Goal: Transaction & Acquisition: Obtain resource

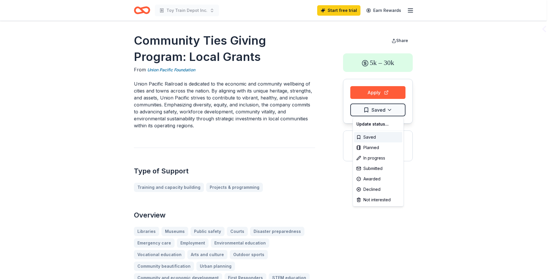
click at [383, 109] on html "Toy Train Depot Inc. Start free trial Earn Rewards Community Ties Giving Progra…" at bounding box center [275, 139] width 551 height 279
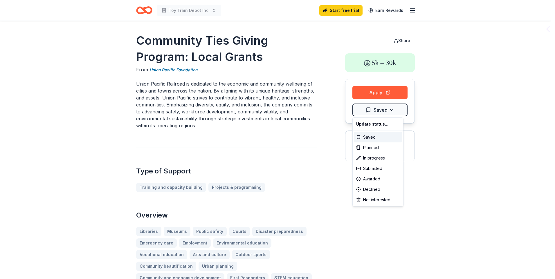
click at [417, 183] on html "Toy Train Depot Inc. Start free trial Earn Rewards Community Ties Giving Progra…" at bounding box center [277, 139] width 555 height 279
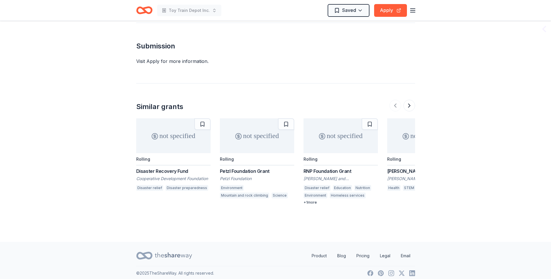
scroll to position [1005, 0]
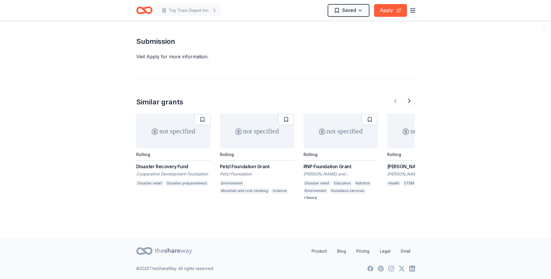
click at [408, 99] on button at bounding box center [409, 101] width 12 height 12
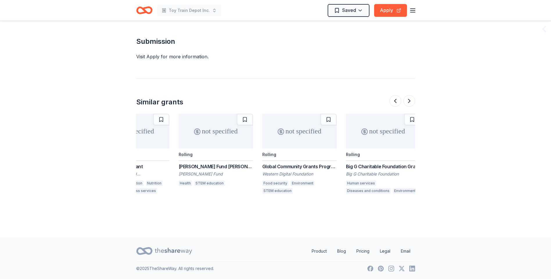
scroll to position [0, 251]
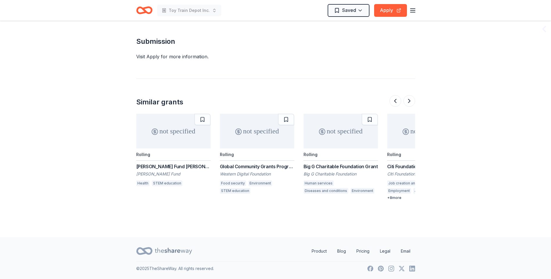
click at [406, 99] on button at bounding box center [409, 101] width 12 height 12
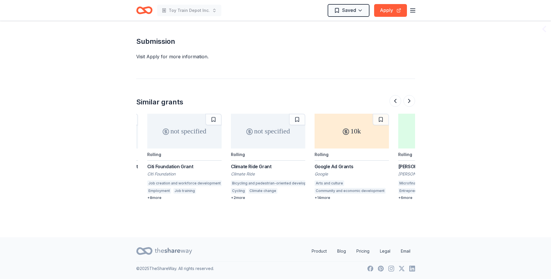
scroll to position [0, 502]
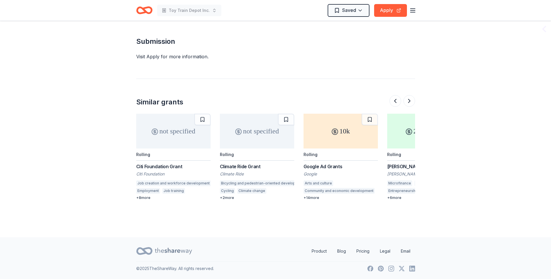
click at [406, 99] on button at bounding box center [409, 101] width 12 height 12
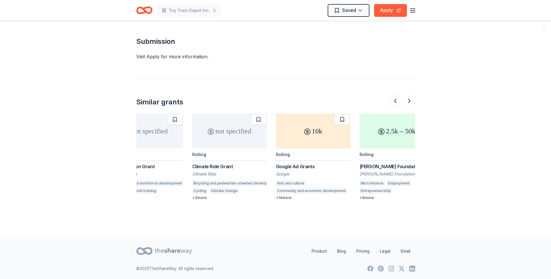
scroll to position [0, 548]
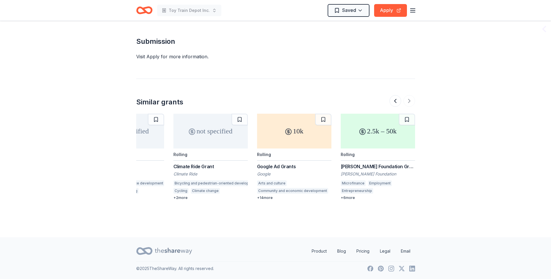
click at [406, 99] on div at bounding box center [402, 101] width 26 height 12
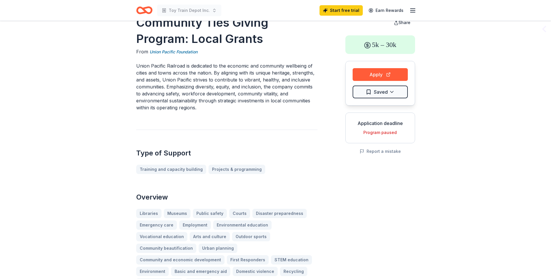
scroll to position [0, 0]
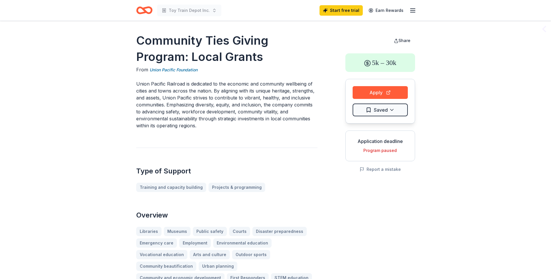
click at [382, 58] on div "5k – 30k" at bounding box center [380, 62] width 70 height 19
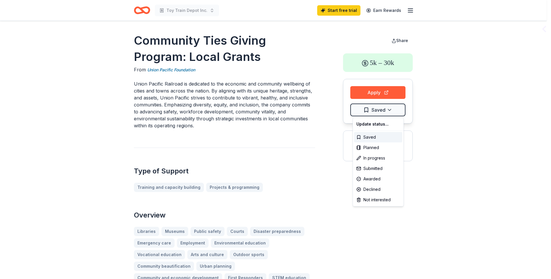
click at [392, 109] on html "Toy Train Depot Inc. Start free trial Earn Rewards Community Ties Giving Progra…" at bounding box center [275, 139] width 551 height 279
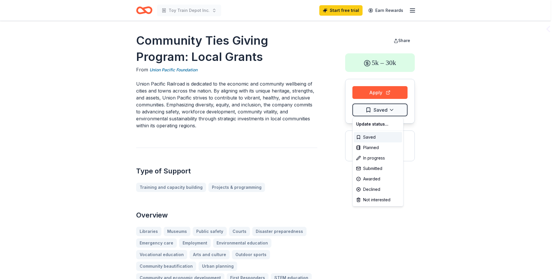
click at [374, 253] on html "Toy Train Depot Inc. Start free trial Earn Rewards Community Ties Giving Progra…" at bounding box center [277, 139] width 555 height 279
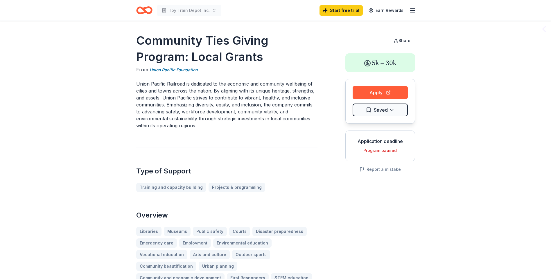
click at [391, 108] on html "Toy Train Depot Inc. Start free trial Earn Rewards Community Ties Giving Progra…" at bounding box center [275, 139] width 551 height 279
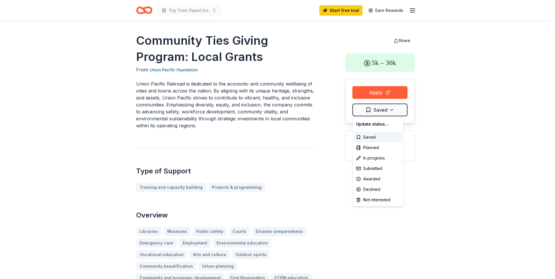
click at [423, 201] on html "Toy Train Depot Inc. Start free trial Earn Rewards Community Ties Giving Progra…" at bounding box center [277, 139] width 555 height 279
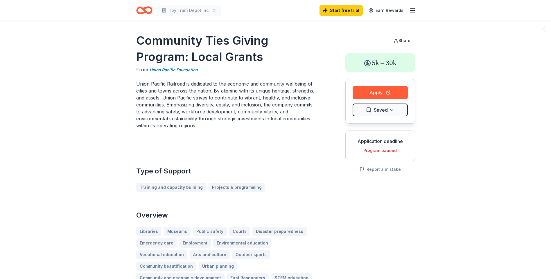
drag, startPoint x: 42, startPoint y: 183, endPoint x: 97, endPoint y: 136, distance: 72.1
drag, startPoint x: 181, startPoint y: 70, endPoint x: 174, endPoint y: 72, distance: 7.5
click at [181, 70] on link "Union Pacific Foundation" at bounding box center [173, 69] width 48 height 7
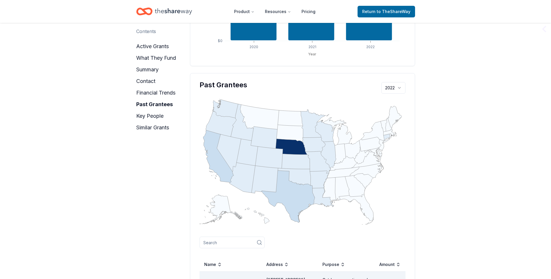
scroll to position [581, 0]
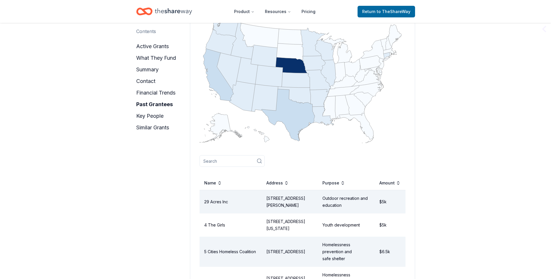
click at [213, 155] on input at bounding box center [231, 161] width 65 height 12
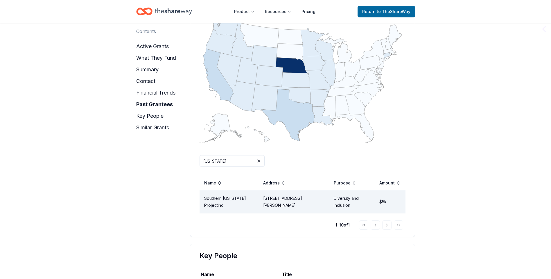
type input "New Mexico"
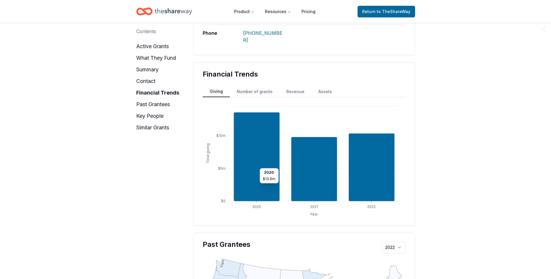
scroll to position [322, 0]
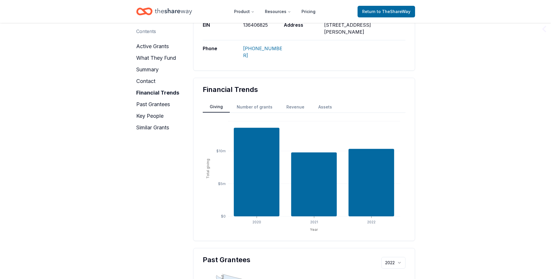
click at [139, 69] on button "summary" at bounding box center [147, 69] width 22 height 9
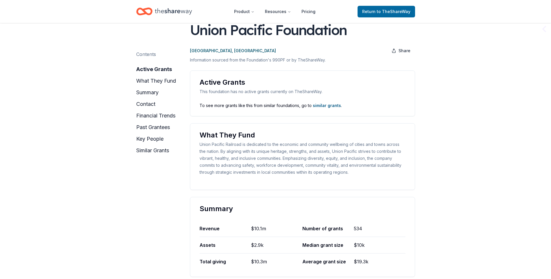
scroll to position [0, 0]
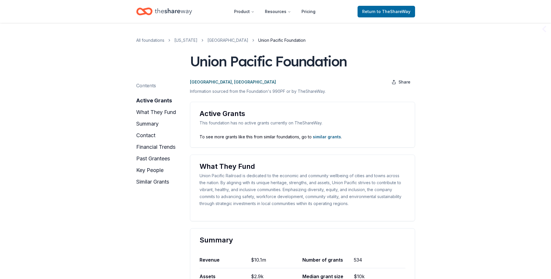
click at [156, 170] on button "key people" at bounding box center [149, 170] width 27 height 9
click at [149, 144] on button "financial trends" at bounding box center [155, 147] width 39 height 9
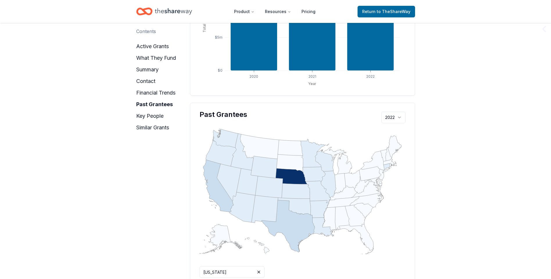
scroll to position [364, 0]
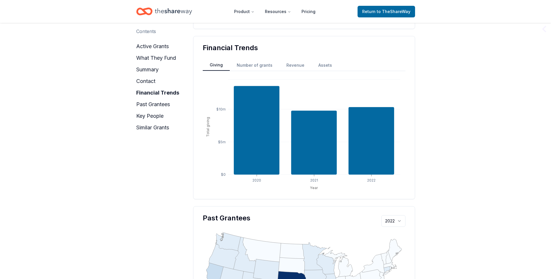
click at [145, 79] on button "contact" at bounding box center [145, 81] width 19 height 9
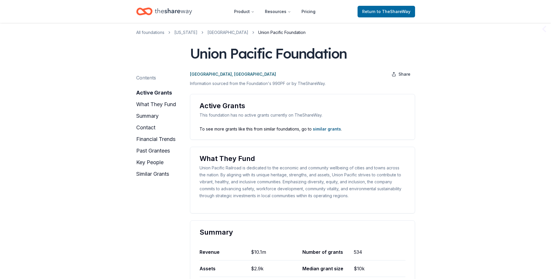
scroll to position [0, 0]
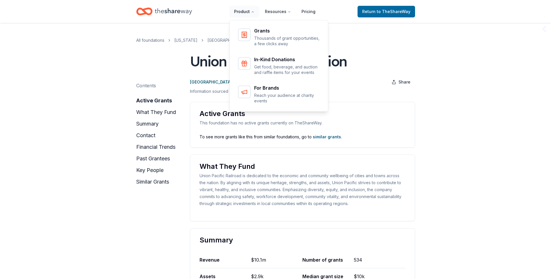
click at [253, 10] on button "Product" at bounding box center [244, 12] width 30 height 12
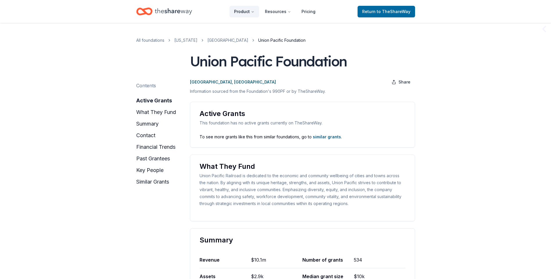
click at [253, 10] on icon "Main" at bounding box center [252, 11] width 3 height 3
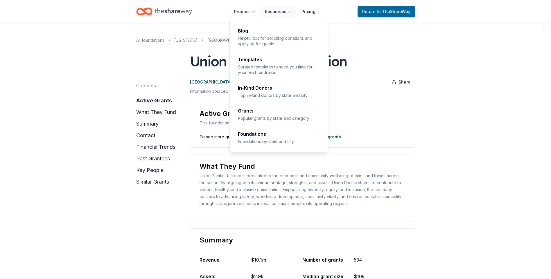
click at [288, 12] on icon "Main" at bounding box center [288, 11] width 3 height 3
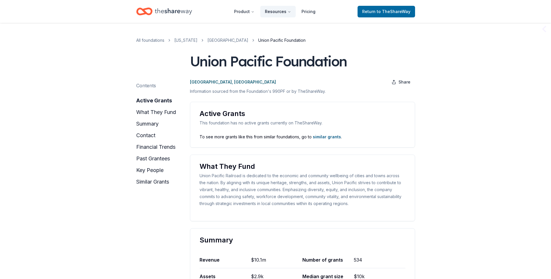
click at [288, 12] on icon "Main" at bounding box center [288, 11] width 3 height 3
click at [145, 123] on button "summary" at bounding box center [147, 123] width 22 height 9
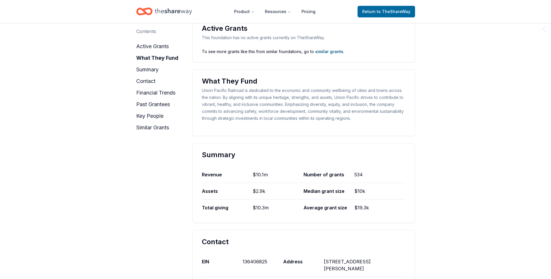
scroll to position [199, 0]
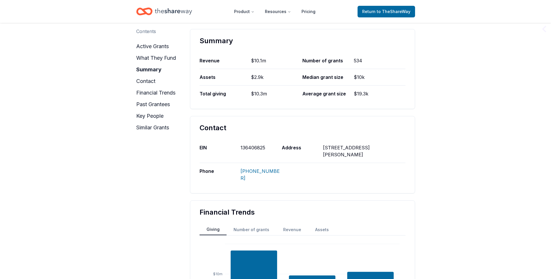
click at [146, 32] on div "Contents" at bounding box center [146, 31] width 20 height 7
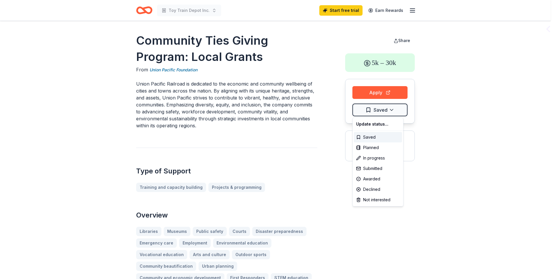
click at [368, 109] on html "Toy Train Depot Inc. Start free trial Earn Rewards Community Ties Giving Progra…" at bounding box center [277, 139] width 555 height 279
click at [372, 169] on div "Submitted" at bounding box center [378, 168] width 48 height 10
click at [467, 181] on html "Toy Train Depot Inc. Start free trial Earn Rewards Community Ties Giving Progra…" at bounding box center [277, 139] width 555 height 279
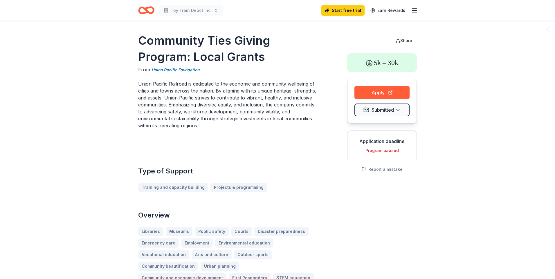
click at [397, 111] on html "Toy Train Depot Inc. Start free trial Earn Rewards Community Ties Giving Progra…" at bounding box center [277, 139] width 555 height 279
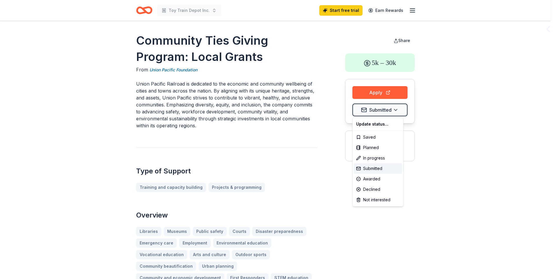
click at [454, 207] on html "Toy Train Depot Inc. Start free trial Earn Rewards Community Ties Giving Progra…" at bounding box center [277, 139] width 555 height 279
click at [374, 107] on html "Toy Train Depot Inc. Start free trial Earn Rewards Community Ties Giving Progra…" at bounding box center [277, 139] width 555 height 279
click at [498, 169] on html "Toy Train Depot Inc. Start free trial Earn Rewards Community Ties Giving Progra…" at bounding box center [277, 139] width 555 height 279
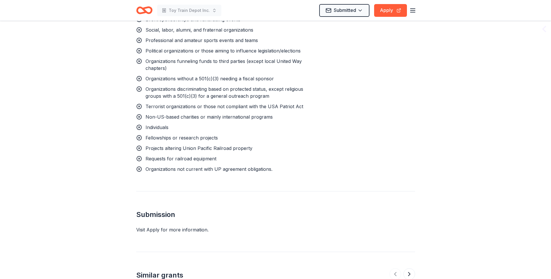
scroll to position [831, 0]
click at [400, 10] on button "Apply" at bounding box center [390, 10] width 33 height 13
